Goal: Book appointment/travel/reservation

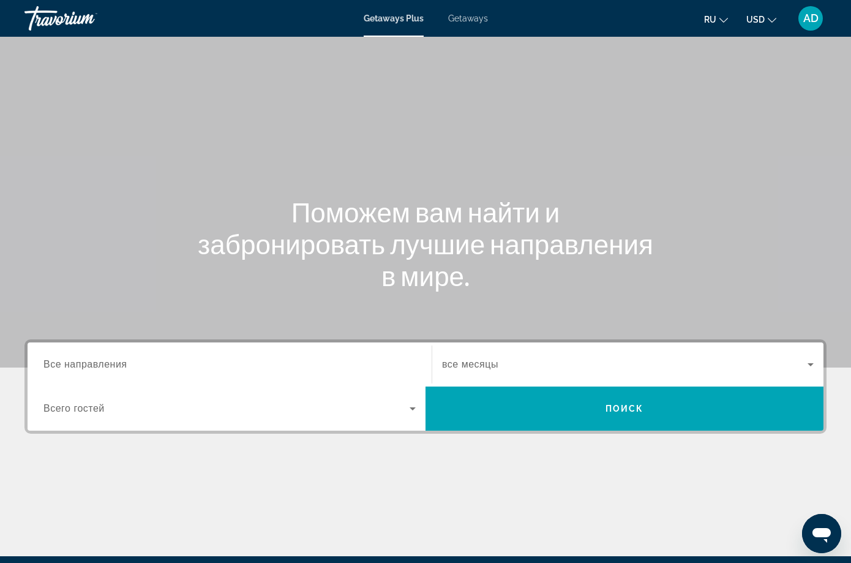
click at [152, 369] on input "Destination Все направления" at bounding box center [229, 365] width 372 height 15
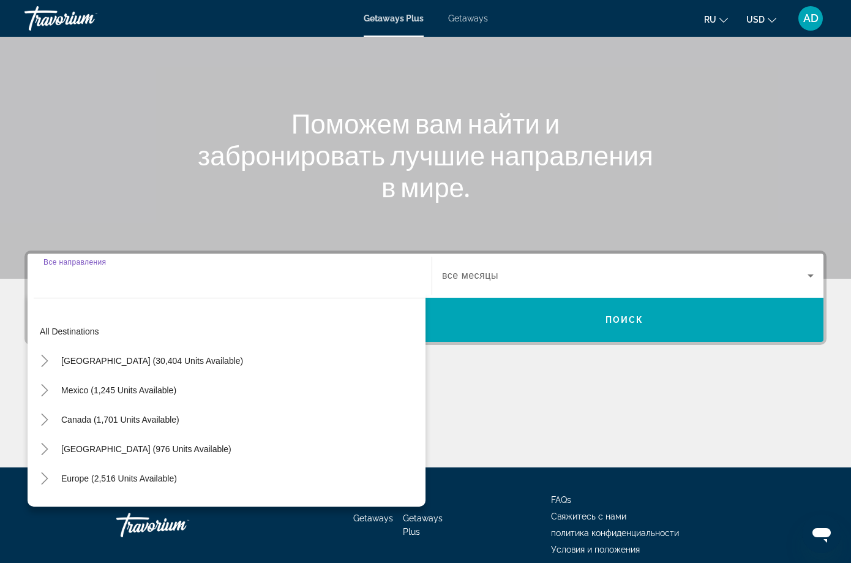
scroll to position [99, 0]
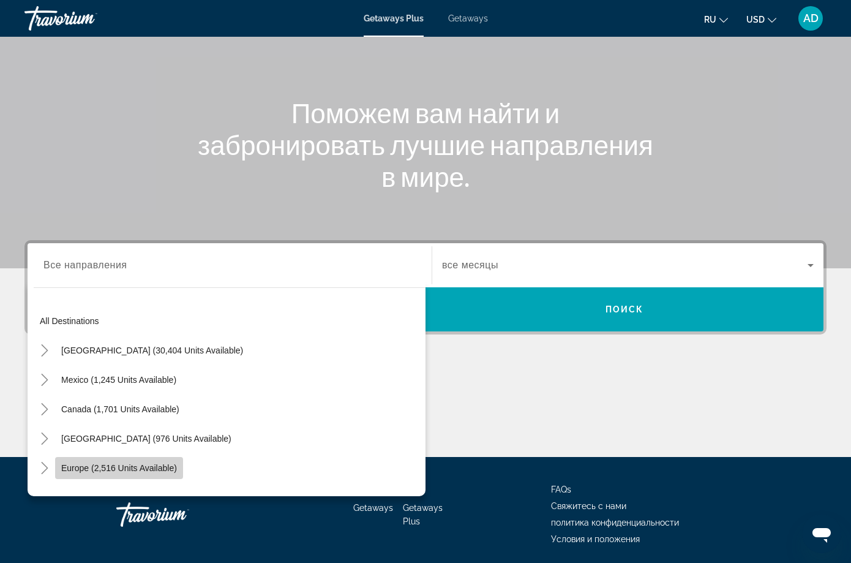
click at [124, 465] on span "Europe (2,516 units available)" at bounding box center [119, 468] width 116 height 10
type input "**********"
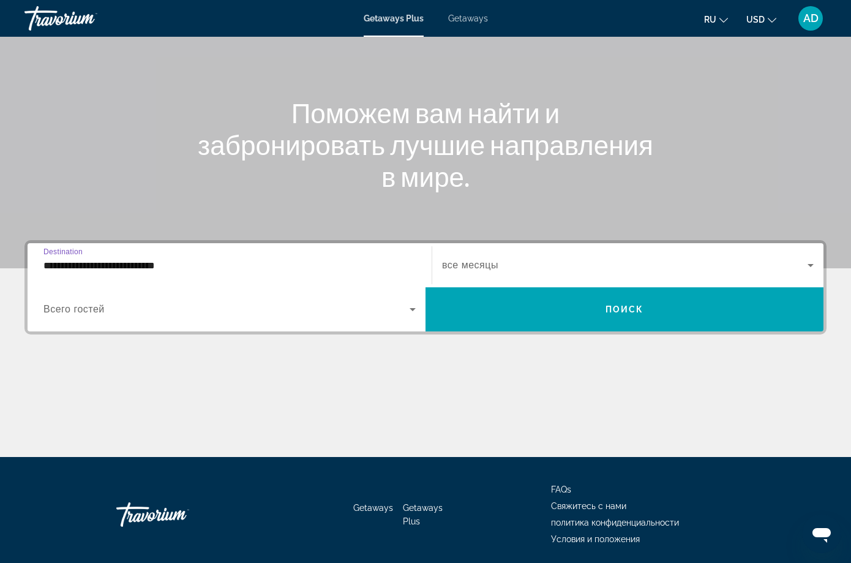
click at [410, 302] on span "Search widget" at bounding box center [226, 309] width 366 height 15
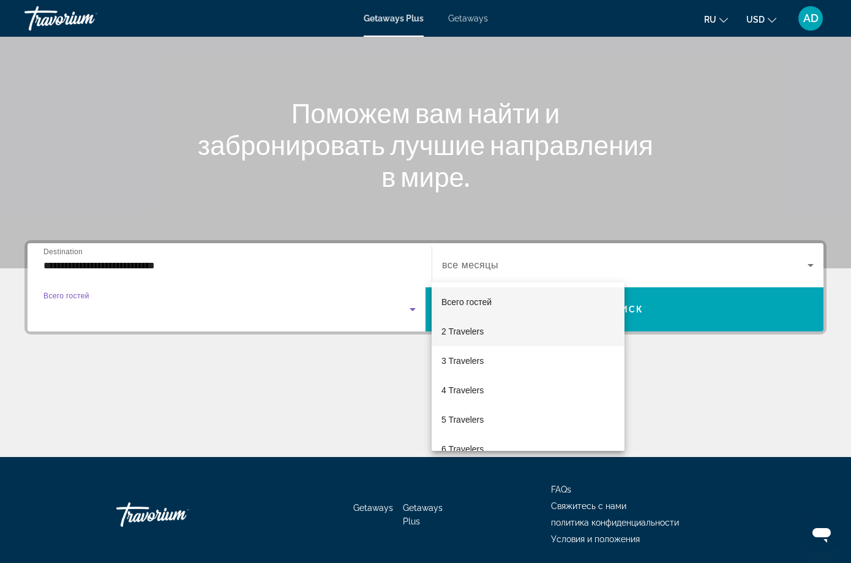
click at [484, 326] on mat-option "2 Travelers" at bounding box center [528, 331] width 193 height 29
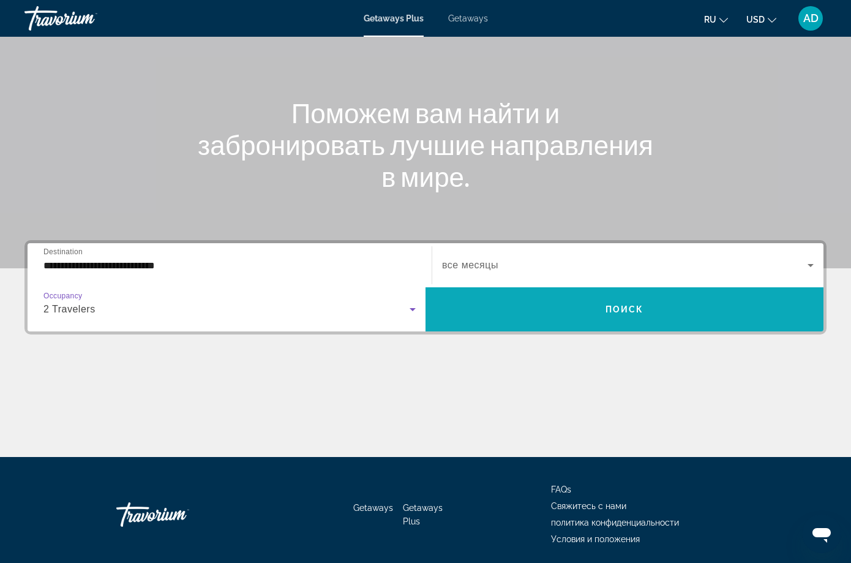
click at [775, 287] on span "Search widget" at bounding box center [625, 309] width 398 height 44
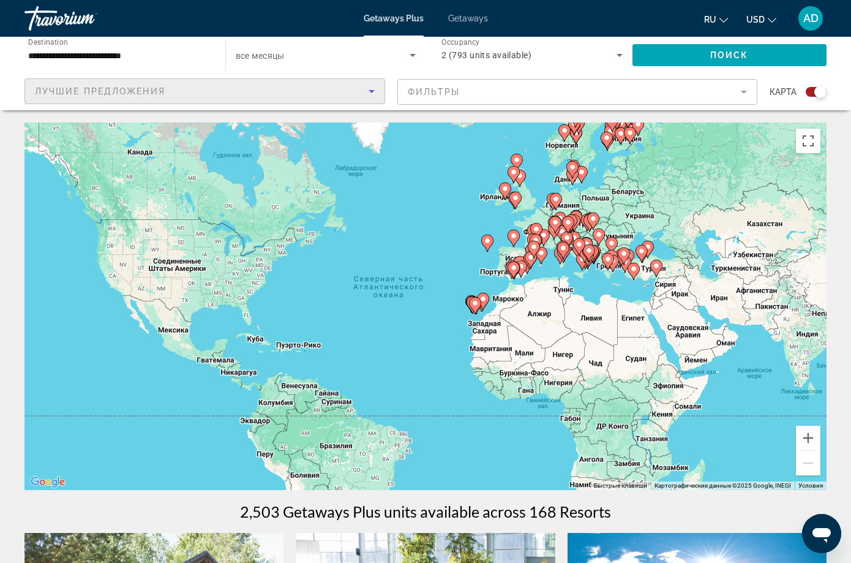
click at [165, 86] on span "Лучшие предложения" at bounding box center [100, 91] width 130 height 10
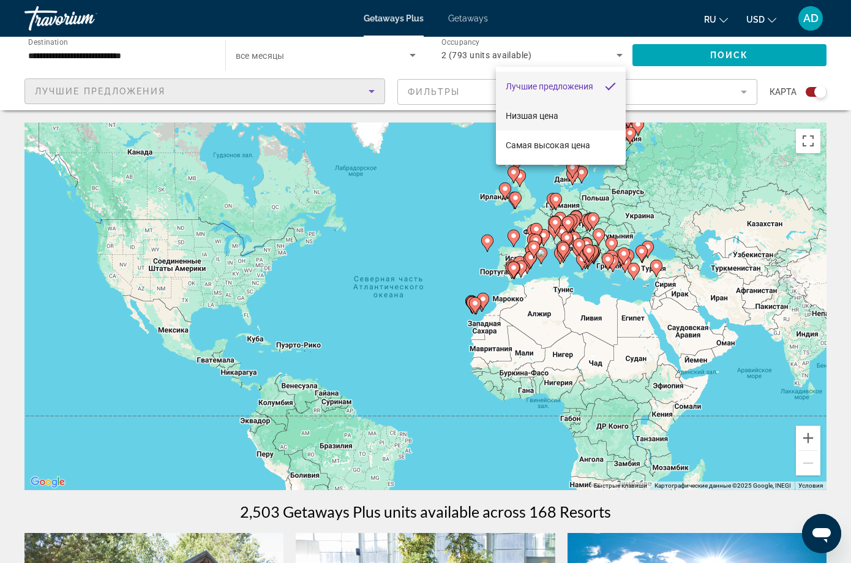
click at [558, 111] on span "Низшая цена" at bounding box center [532, 116] width 53 height 10
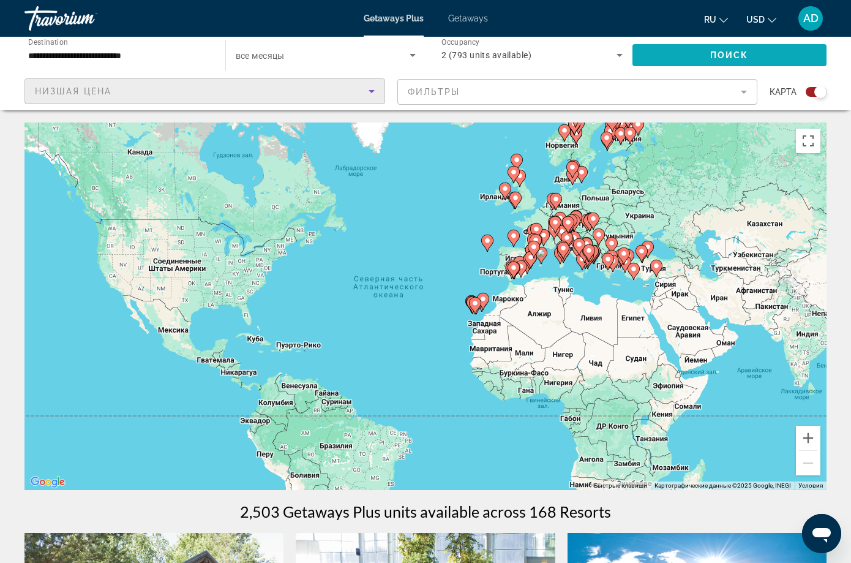
click at [710, 50] on span "Поиск" at bounding box center [729, 55] width 39 height 10
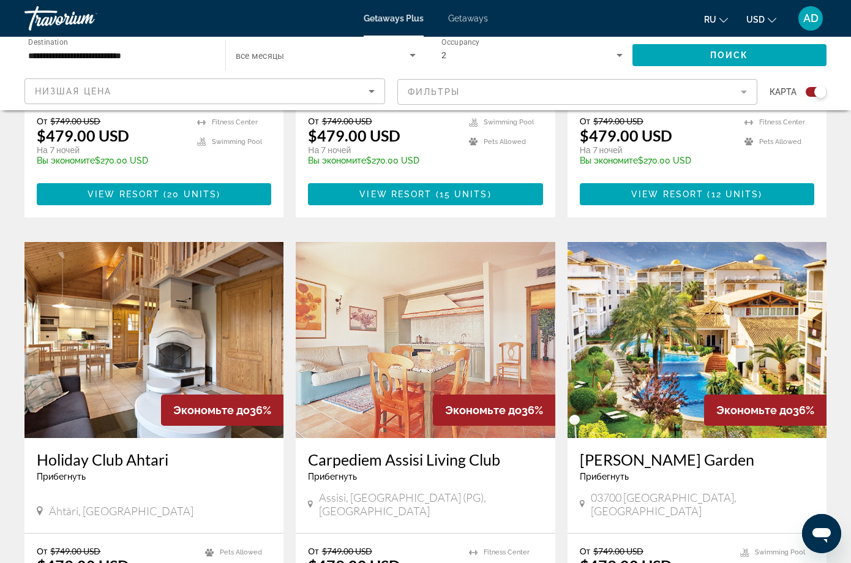
scroll to position [1739, 0]
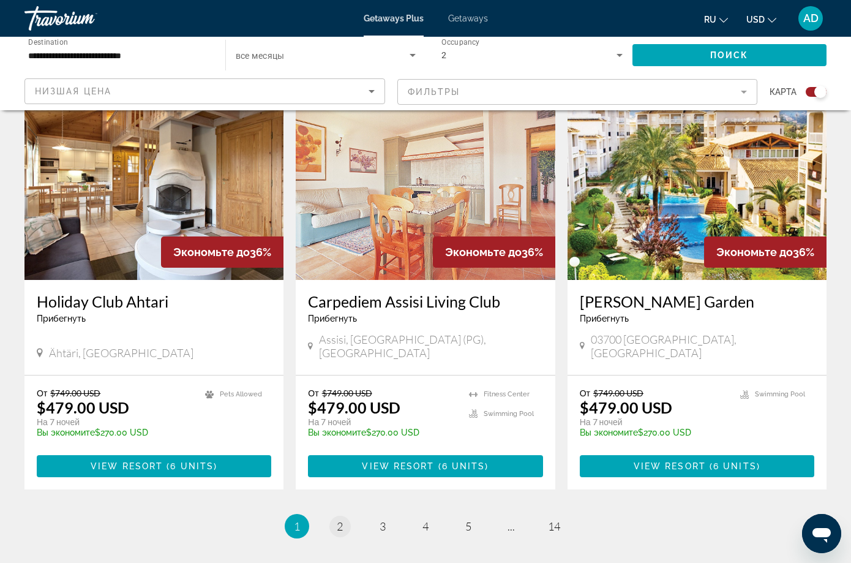
drag, startPoint x: 326, startPoint y: 437, endPoint x: 334, endPoint y: 436, distance: 8.6
click at [326, 514] on ul "1 / 14 You're on page 1 page 2 page 3 page 4 page 5 page ... page 14" at bounding box center [425, 526] width 802 height 24
click at [334, 516] on link "page 2" at bounding box center [339, 526] width 21 height 21
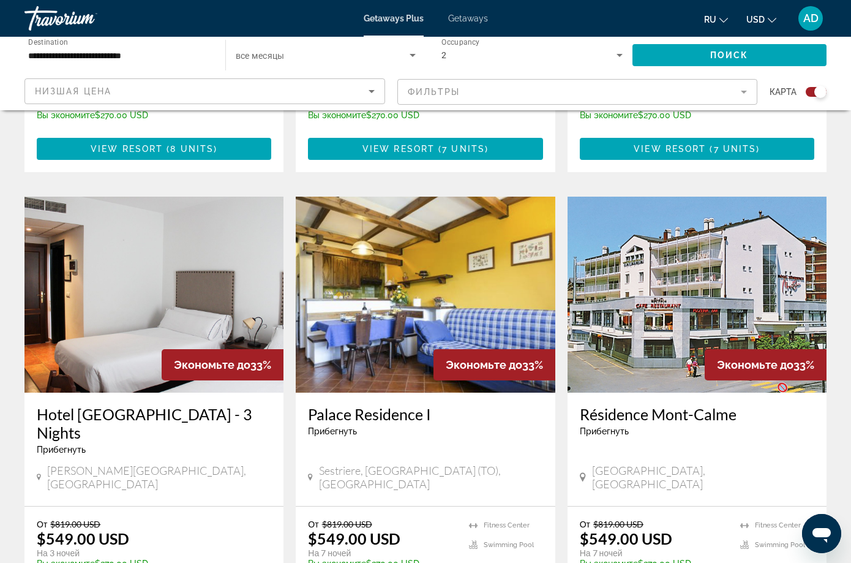
scroll to position [1798, 0]
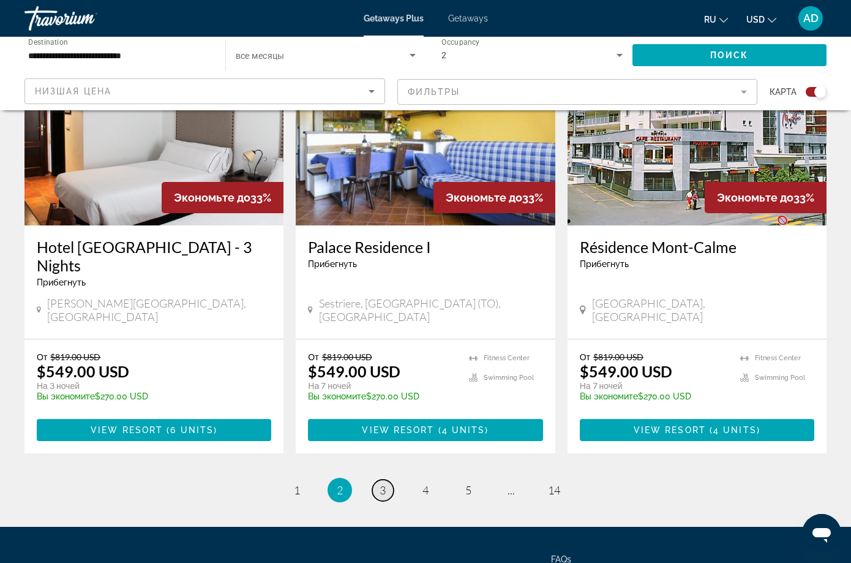
click at [385, 483] on span "3" at bounding box center [383, 489] width 6 height 13
